Goal: Information Seeking & Learning: Learn about a topic

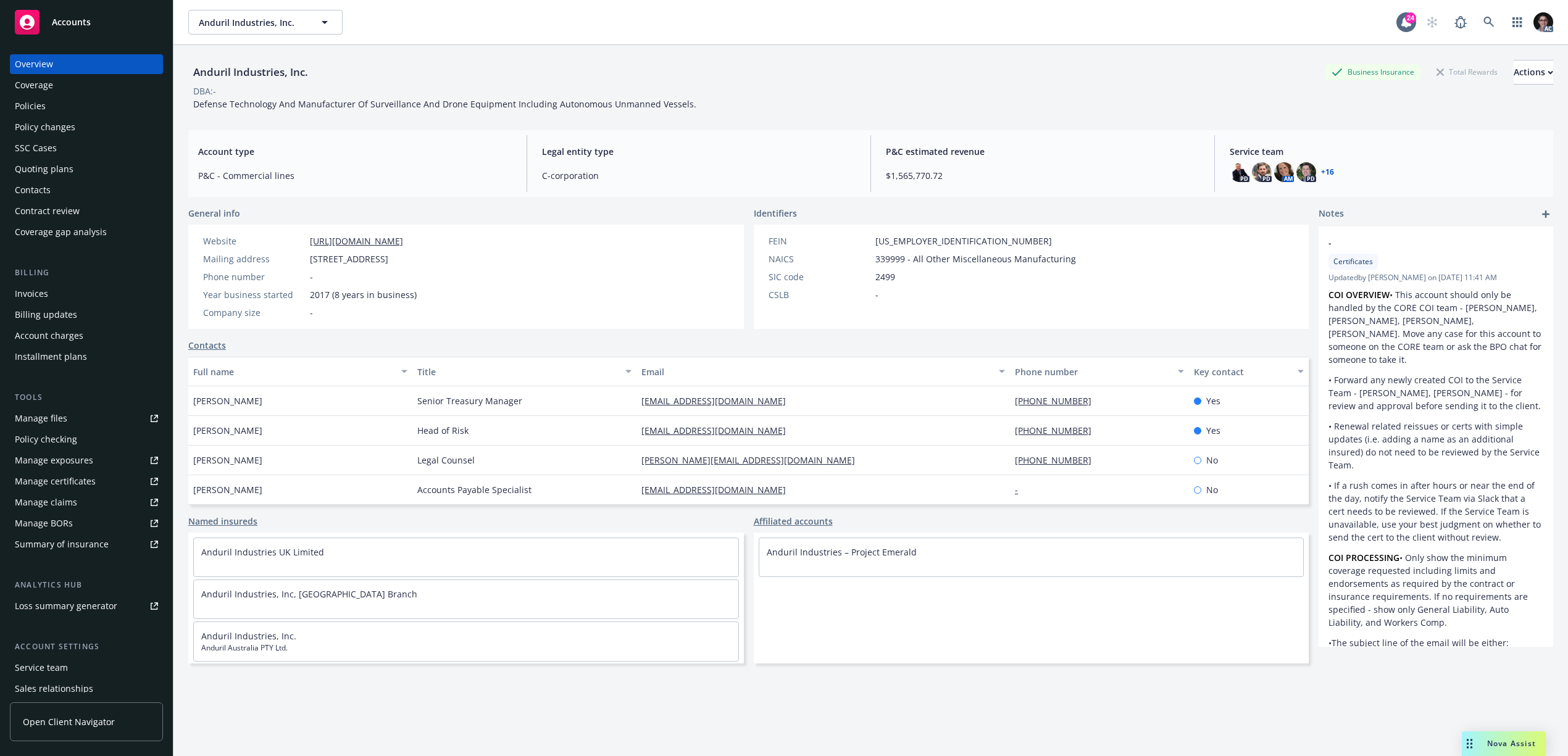
click at [871, 123] on div "Anduril Industries, Inc. Business Insurance Total Rewards Actions DBA: - Defens…" at bounding box center [871, 415] width 1365 height 741
click at [1512, 26] on icon "button" at bounding box center [1517, 22] width 9 height 10
click at [1246, 23] on div "Anduril Industries, Inc. Anduril Industries, Inc." at bounding box center [792, 22] width 1208 height 25
